Goal: Find specific page/section: Find specific page/section

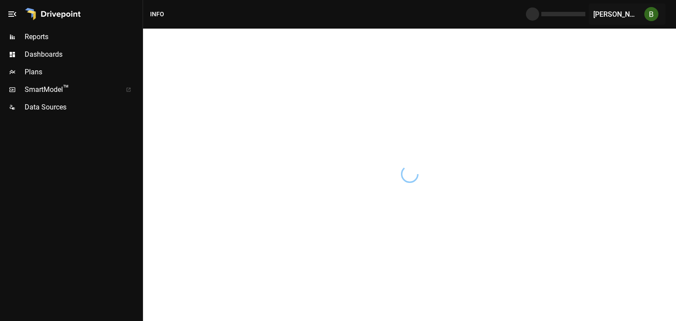
click at [36, 67] on span "Plans" at bounding box center [83, 72] width 116 height 11
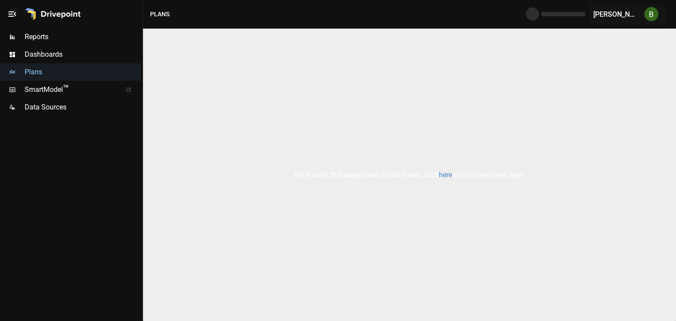
click at [448, 176] on link "here" at bounding box center [445, 175] width 13 height 8
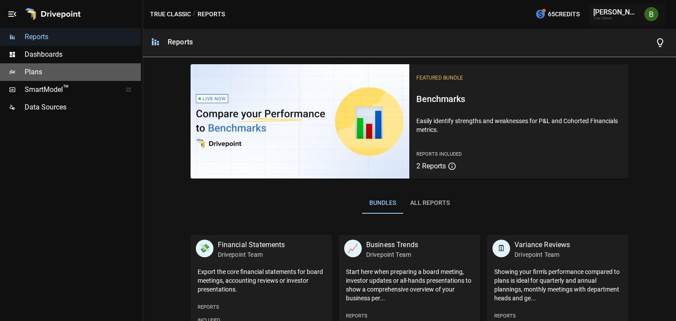
click at [47, 76] on span "Plans" at bounding box center [83, 72] width 116 height 11
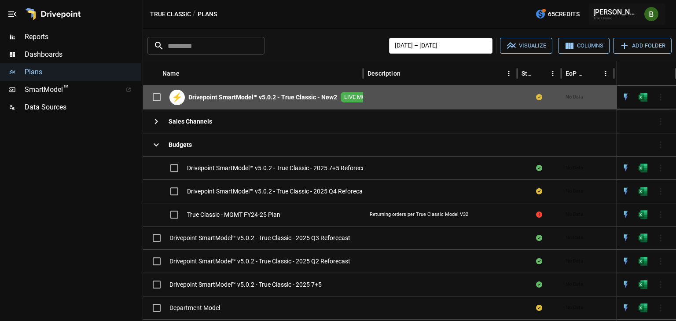
scroll to position [94, 0]
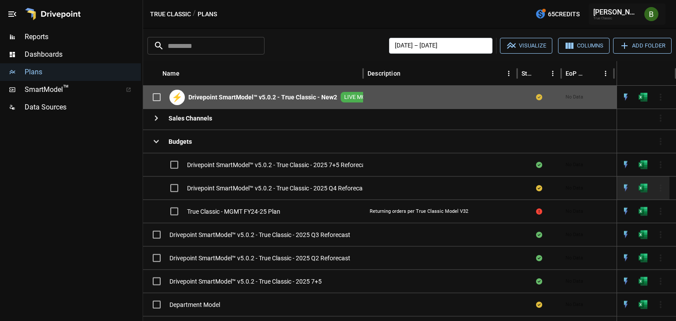
click at [263, 187] on span "Drivepoint SmartModel™ v5.0.2 - True Classic - 2025 Q4 Reforecast" at bounding box center [277, 188] width 181 height 9
